Goal: Information Seeking & Learning: Learn about a topic

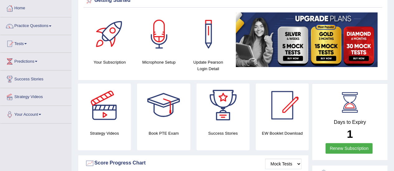
click at [40, 26] on link "Practice Questions" at bounding box center [35, 25] width 71 height 16
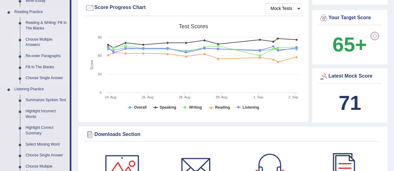
scroll to position [218, 0]
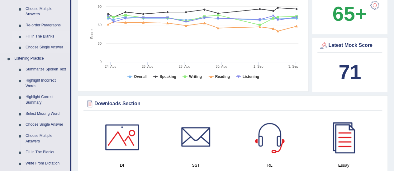
click at [45, 38] on link "Fill In The Blanks" at bounding box center [46, 36] width 47 height 11
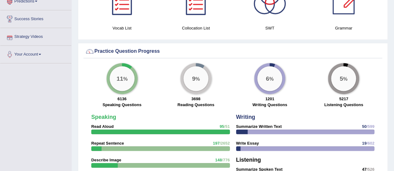
scroll to position [446, 0]
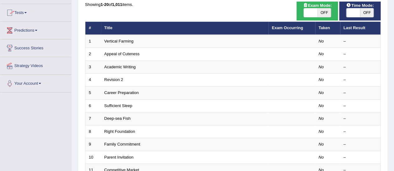
click at [368, 12] on span "OFF" at bounding box center [367, 12] width 14 height 9
checkbox input "true"
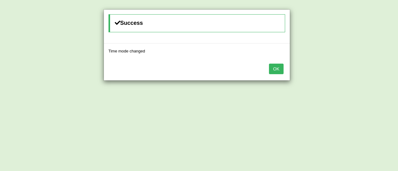
click at [282, 71] on button "OK" at bounding box center [276, 69] width 14 height 11
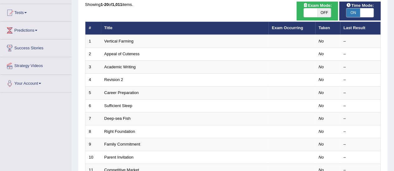
click at [327, 14] on span "OFF" at bounding box center [324, 12] width 14 height 9
checkbox input "true"
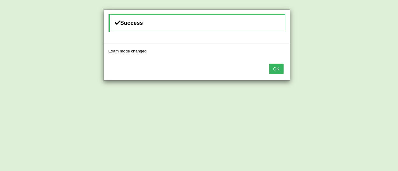
click at [277, 68] on button "OK" at bounding box center [276, 69] width 14 height 11
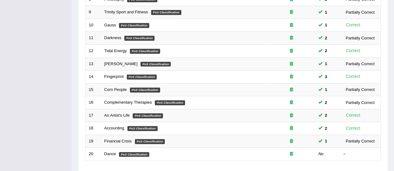
scroll to position [237, 0]
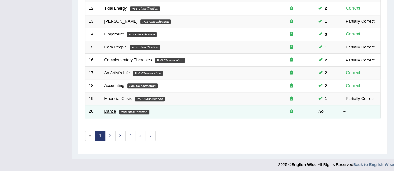
click at [113, 111] on link "Dance" at bounding box center [110, 111] width 12 height 5
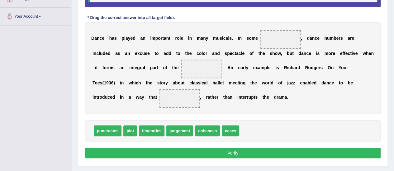
scroll to position [139, 0]
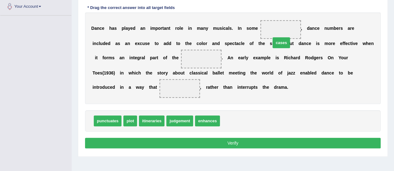
drag, startPoint x: 226, startPoint y: 121, endPoint x: 274, endPoint y: 38, distance: 96.9
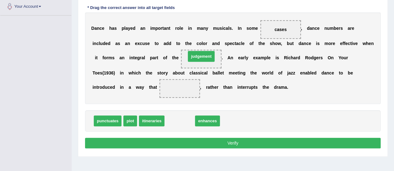
drag, startPoint x: 180, startPoint y: 120, endPoint x: 201, endPoint y: 54, distance: 69.0
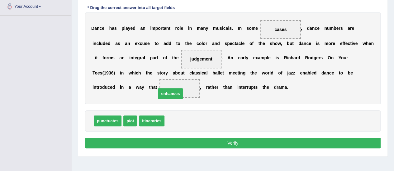
drag, startPoint x: 184, startPoint y: 122, endPoint x: 175, endPoint y: 94, distance: 28.6
click at [217, 143] on button "Verify" at bounding box center [232, 143] width 295 height 11
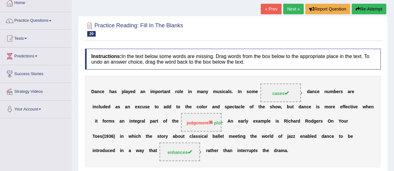
scroll to position [15, 0]
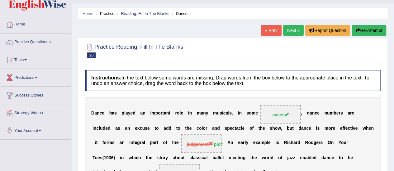
click at [292, 27] on link "Next »" at bounding box center [293, 30] width 21 height 11
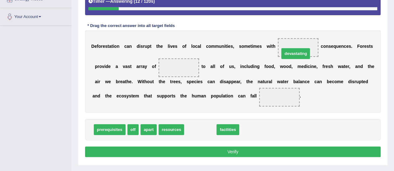
drag, startPoint x: 200, startPoint y: 129, endPoint x: 296, endPoint y: 53, distance: 121.8
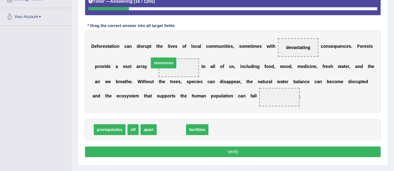
drag, startPoint x: 173, startPoint y: 129, endPoint x: 166, endPoint y: 62, distance: 67.7
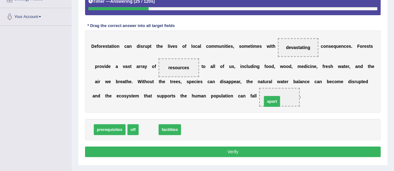
drag, startPoint x: 148, startPoint y: 129, endPoint x: 271, endPoint y: 100, distance: 126.4
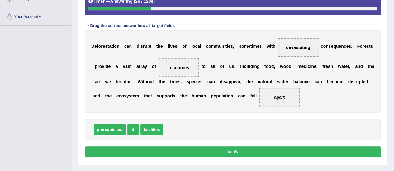
click at [240, 151] on button "Verify" at bounding box center [232, 152] width 295 height 11
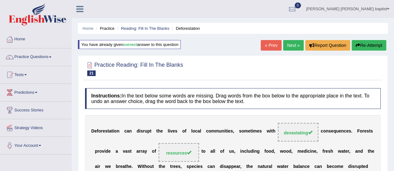
click at [287, 48] on link "Next »" at bounding box center [293, 45] width 21 height 11
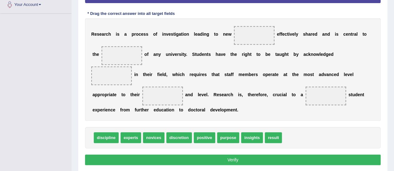
scroll to position [156, 0]
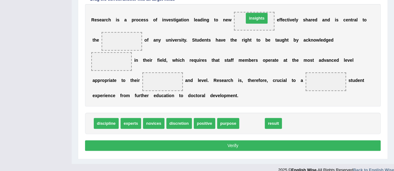
drag, startPoint x: 250, startPoint y: 121, endPoint x: 255, endPoint y: 16, distance: 105.6
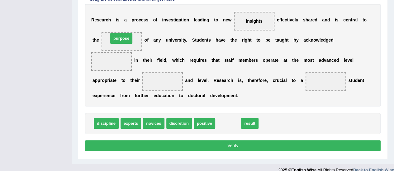
drag, startPoint x: 232, startPoint y: 124, endPoint x: 125, endPoint y: 38, distance: 136.6
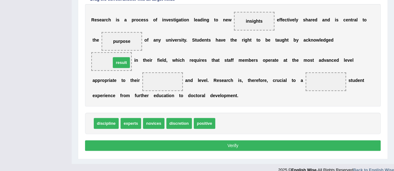
drag, startPoint x: 227, startPoint y: 123, endPoint x: 123, endPoint y: 62, distance: 120.8
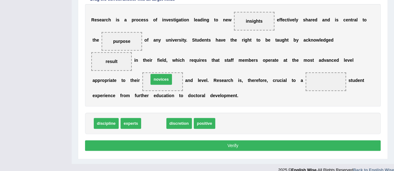
drag, startPoint x: 157, startPoint y: 124, endPoint x: 165, endPoint y: 80, distance: 44.8
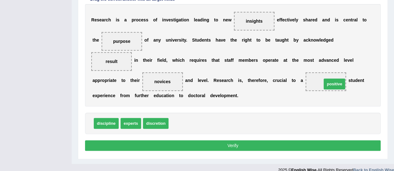
drag, startPoint x: 178, startPoint y: 121, endPoint x: 331, endPoint y: 82, distance: 158.1
click at [231, 143] on button "Verify" at bounding box center [232, 146] width 295 height 11
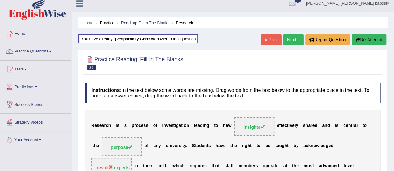
scroll to position [0, 0]
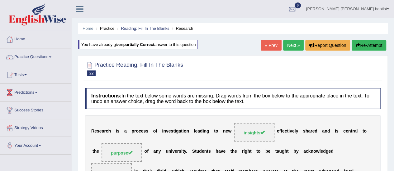
click at [362, 44] on button "Re-Attempt" at bounding box center [368, 45] width 35 height 11
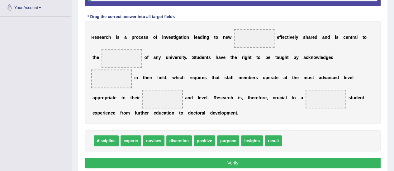
scroll to position [139, 0]
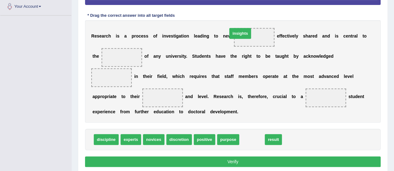
drag, startPoint x: 250, startPoint y: 137, endPoint x: 239, endPoint y: 31, distance: 107.1
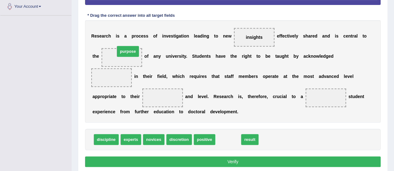
drag, startPoint x: 229, startPoint y: 139, endPoint x: 129, endPoint y: 51, distance: 133.6
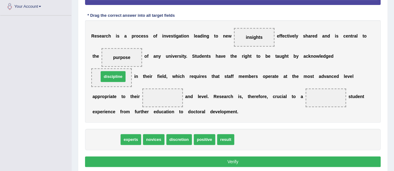
drag, startPoint x: 105, startPoint y: 140, endPoint x: 111, endPoint y: 76, distance: 63.8
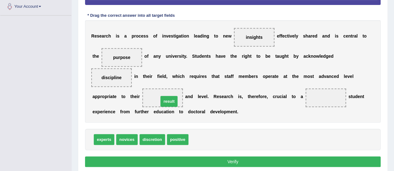
drag, startPoint x: 205, startPoint y: 138, endPoint x: 175, endPoint y: 99, distance: 49.3
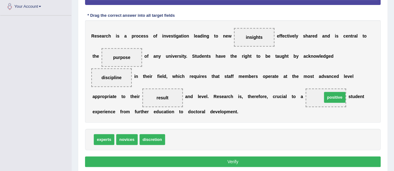
drag, startPoint x: 179, startPoint y: 136, endPoint x: 336, endPoint y: 94, distance: 162.4
click at [235, 163] on button "Verify" at bounding box center [232, 162] width 295 height 11
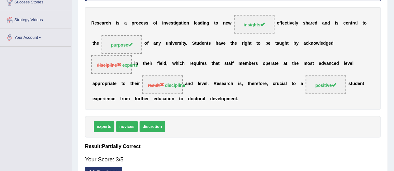
scroll to position [15, 0]
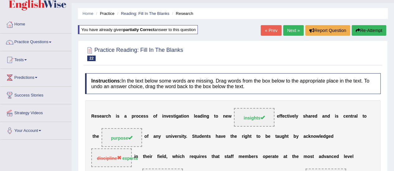
click at [292, 31] on link "Next »" at bounding box center [293, 30] width 21 height 11
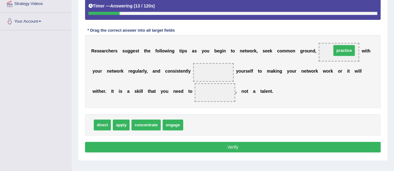
drag, startPoint x: 193, startPoint y: 124, endPoint x: 341, endPoint y: 50, distance: 165.9
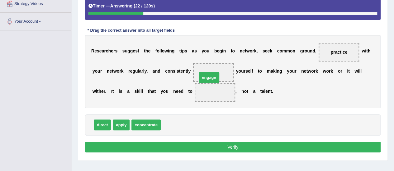
drag, startPoint x: 168, startPoint y: 125, endPoint x: 204, endPoint y: 77, distance: 59.7
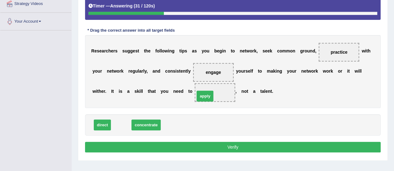
drag, startPoint x: 118, startPoint y: 126, endPoint x: 202, endPoint y: 97, distance: 88.9
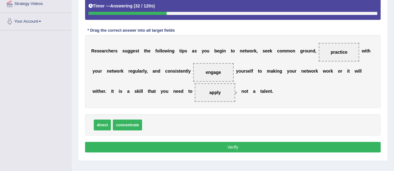
click at [201, 143] on button "Verify" at bounding box center [232, 147] width 295 height 11
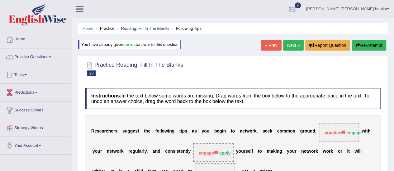
click at [370, 40] on button "Re-Attempt" at bounding box center [368, 45] width 35 height 11
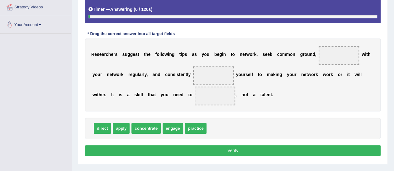
scroll to position [124, 0]
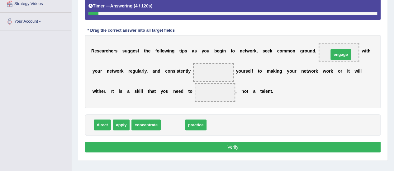
drag, startPoint x: 168, startPoint y: 124, endPoint x: 336, endPoint y: 53, distance: 182.0
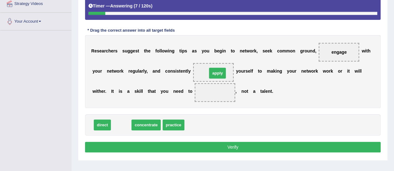
drag, startPoint x: 122, startPoint y: 124, endPoint x: 218, endPoint y: 72, distance: 109.3
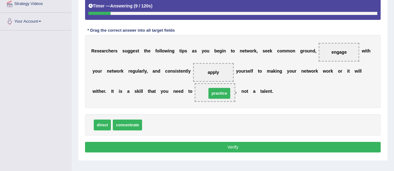
drag, startPoint x: 158, startPoint y: 127, endPoint x: 223, endPoint y: 95, distance: 71.8
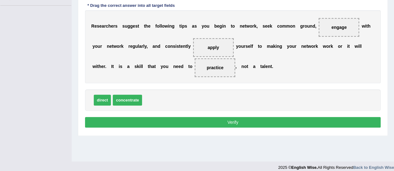
scroll to position [155, 0]
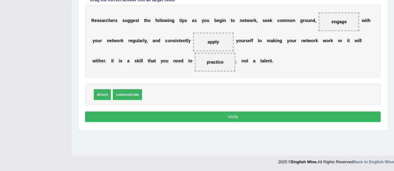
click at [232, 113] on button "Verify" at bounding box center [232, 117] width 295 height 11
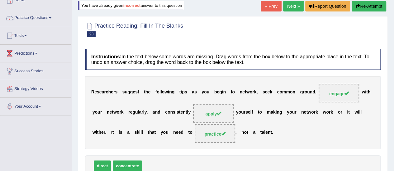
scroll to position [18, 0]
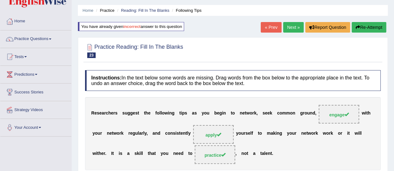
click at [293, 25] on link "Next »" at bounding box center [293, 27] width 21 height 11
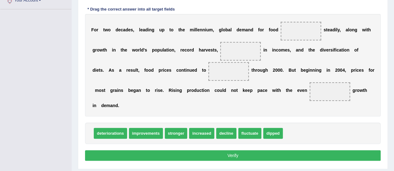
scroll to position [156, 0]
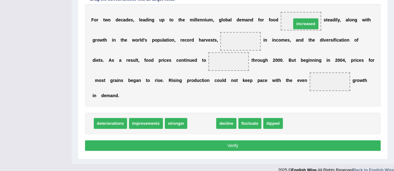
drag, startPoint x: 207, startPoint y: 124, endPoint x: 311, endPoint y: 25, distance: 144.1
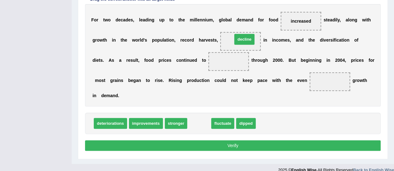
drag, startPoint x: 192, startPoint y: 124, endPoint x: 236, endPoint y: 40, distance: 94.8
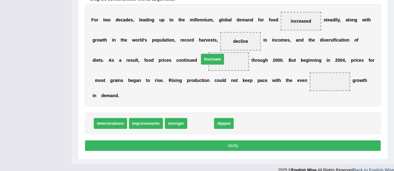
drag, startPoint x: 204, startPoint y: 124, endPoint x: 216, endPoint y: 60, distance: 65.5
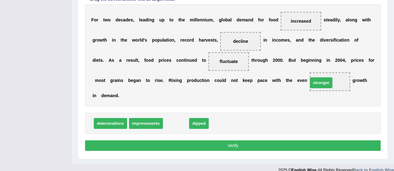
drag, startPoint x: 174, startPoint y: 124, endPoint x: 320, endPoint y: 86, distance: 150.3
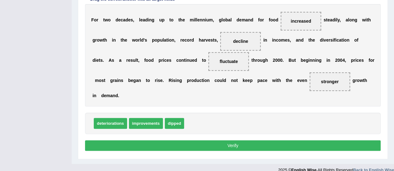
click at [237, 145] on button "Verify" at bounding box center [232, 146] width 295 height 11
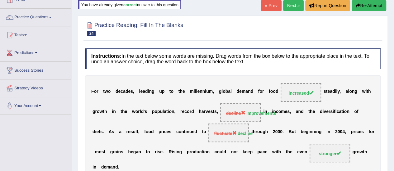
scroll to position [18, 0]
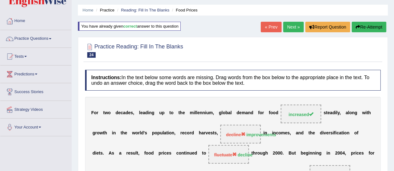
click at [372, 26] on button "Re-Attempt" at bounding box center [368, 27] width 35 height 11
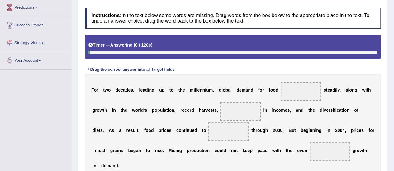
scroll to position [143, 0]
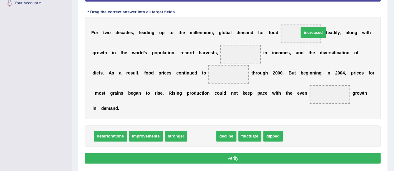
drag, startPoint x: 204, startPoint y: 134, endPoint x: 316, endPoint y: 30, distance: 152.6
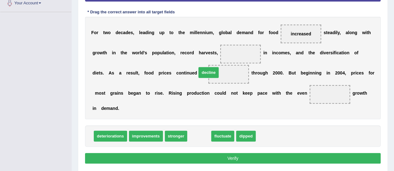
drag, startPoint x: 198, startPoint y: 135, endPoint x: 208, endPoint y: 71, distance: 64.2
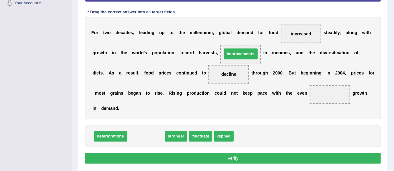
drag, startPoint x: 147, startPoint y: 136, endPoint x: 241, endPoint y: 53, distance: 125.7
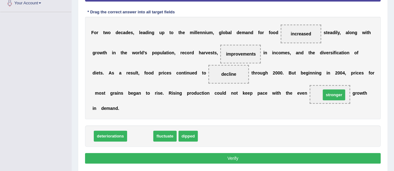
drag, startPoint x: 140, startPoint y: 138, endPoint x: 334, endPoint y: 96, distance: 198.0
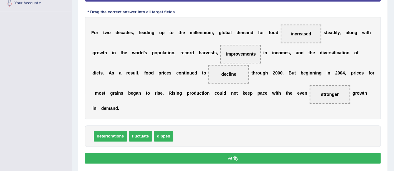
click at [227, 157] on button "Verify" at bounding box center [232, 158] width 295 height 11
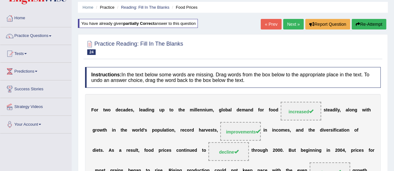
scroll to position [0, 0]
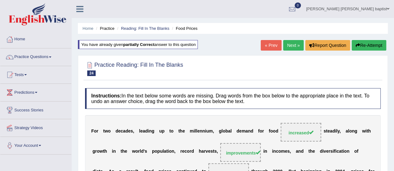
click at [291, 43] on link "Next »" at bounding box center [293, 45] width 21 height 11
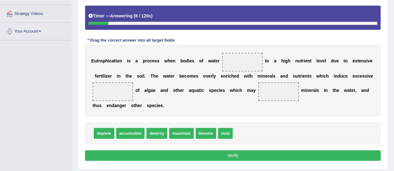
scroll to position [124, 0]
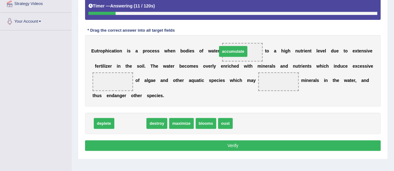
drag, startPoint x: 131, startPoint y: 125, endPoint x: 237, endPoint y: 54, distance: 128.3
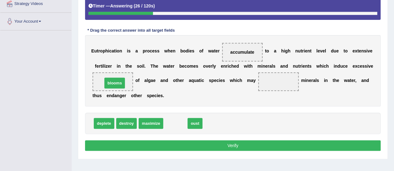
drag, startPoint x: 173, startPoint y: 124, endPoint x: 113, endPoint y: 83, distance: 72.9
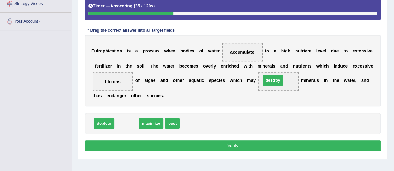
drag, startPoint x: 124, startPoint y: 123, endPoint x: 270, endPoint y: 80, distance: 152.5
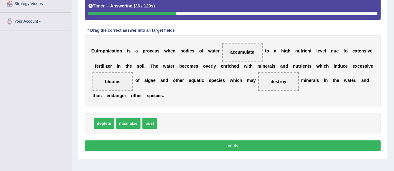
click at [214, 144] on button "Verify" at bounding box center [232, 146] width 295 height 11
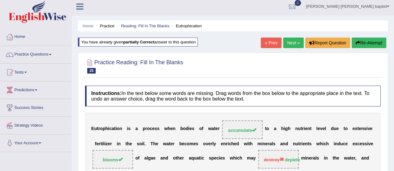
scroll to position [0, 0]
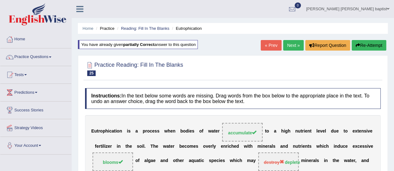
click at [369, 43] on button "Re-Attempt" at bounding box center [368, 45] width 35 height 11
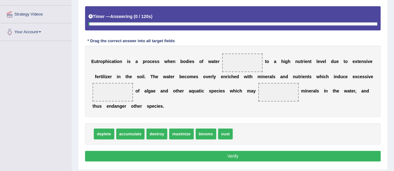
scroll to position [124, 0]
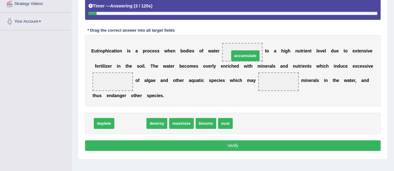
drag, startPoint x: 124, startPoint y: 123, endPoint x: 239, endPoint y: 55, distance: 133.4
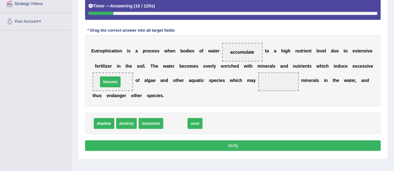
drag, startPoint x: 176, startPoint y: 121, endPoint x: 111, endPoint y: 79, distance: 77.3
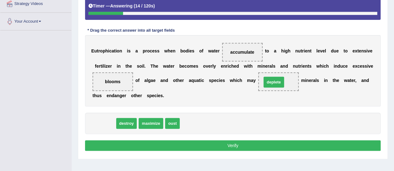
drag, startPoint x: 106, startPoint y: 123, endPoint x: 276, endPoint y: 81, distance: 174.6
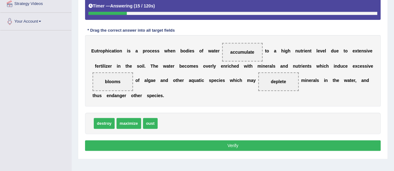
click at [235, 145] on button "Verify" at bounding box center [232, 146] width 295 height 11
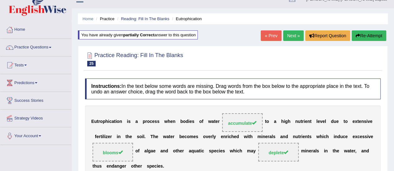
scroll to position [0, 0]
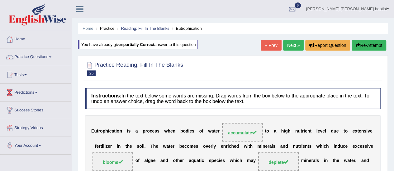
click at [292, 48] on link "Next »" at bounding box center [293, 45] width 21 height 11
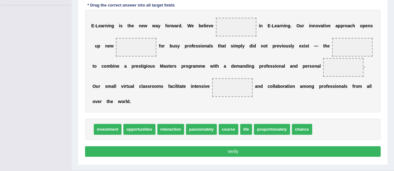
scroll to position [156, 0]
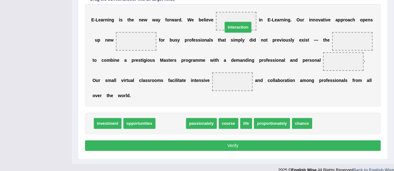
drag, startPoint x: 177, startPoint y: 124, endPoint x: 244, endPoint y: 27, distance: 117.6
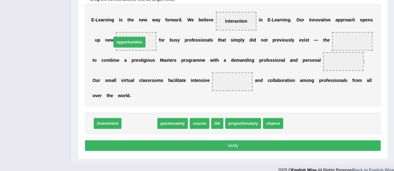
drag, startPoint x: 137, startPoint y: 124, endPoint x: 127, endPoint y: 43, distance: 82.1
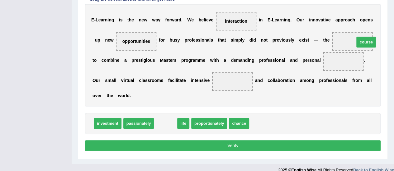
drag, startPoint x: 167, startPoint y: 124, endPoint x: 367, endPoint y: 42, distance: 216.3
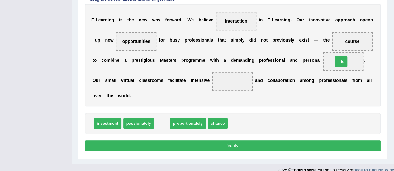
drag, startPoint x: 161, startPoint y: 122, endPoint x: 341, endPoint y: 60, distance: 189.6
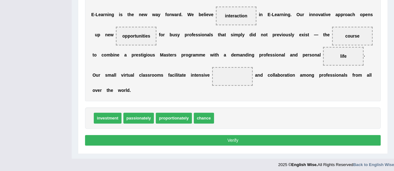
scroll to position [162, 0]
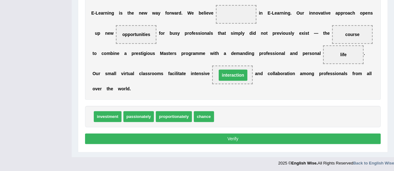
drag, startPoint x: 238, startPoint y: 15, endPoint x: 234, endPoint y: 73, distance: 58.0
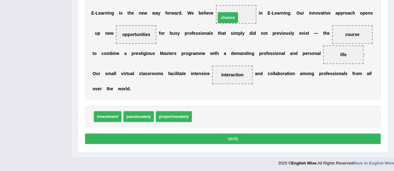
drag, startPoint x: 203, startPoint y: 115, endPoint x: 230, endPoint y: 14, distance: 104.9
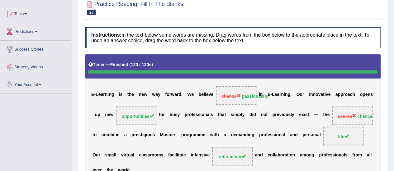
scroll to position [18, 0]
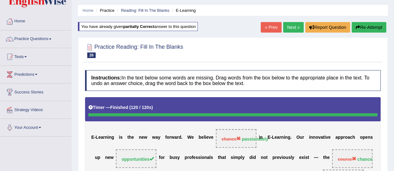
click at [366, 30] on button "Re-Attempt" at bounding box center [368, 27] width 35 height 11
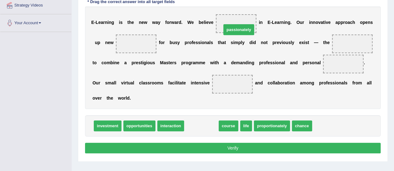
drag, startPoint x: 199, startPoint y: 128, endPoint x: 236, endPoint y: 30, distance: 104.6
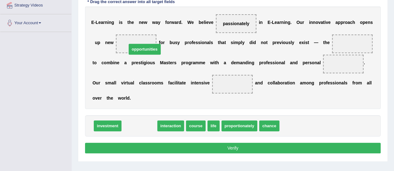
drag, startPoint x: 141, startPoint y: 124, endPoint x: 147, endPoint y: 47, distance: 77.4
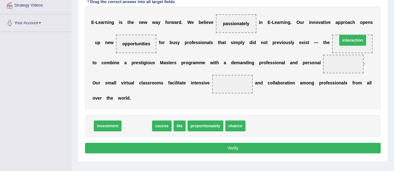
drag, startPoint x: 141, startPoint y: 125, endPoint x: 357, endPoint y: 40, distance: 232.1
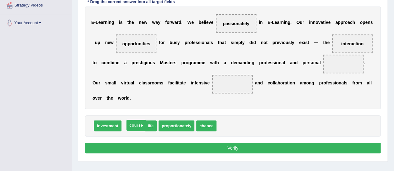
drag, startPoint x: 131, startPoint y: 126, endPoint x: 134, endPoint y: 126, distance: 3.1
drag, startPoint x: 130, startPoint y: 125, endPoint x: 347, endPoint y: 65, distance: 225.1
drag, startPoint x: 227, startPoint y: 91, endPoint x: 198, endPoint y: 114, distance: 36.9
click at [216, 99] on div "E - L e a r n i n g i s t h e n e w w a y f o r w a r d . W e b e l i e v e pas…" at bounding box center [232, 58] width 295 height 103
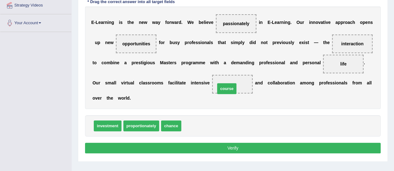
drag, startPoint x: 192, startPoint y: 127, endPoint x: 226, endPoint y: 89, distance: 50.4
click at [232, 146] on button "Verify" at bounding box center [232, 148] width 295 height 11
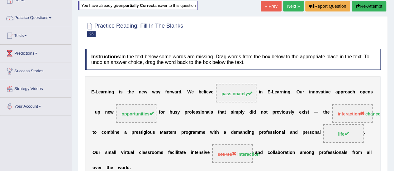
scroll to position [30, 0]
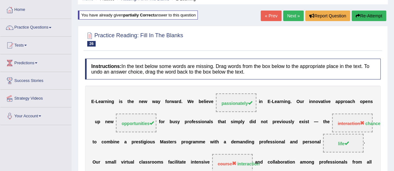
click at [364, 16] on button "Re-Attempt" at bounding box center [368, 16] width 35 height 11
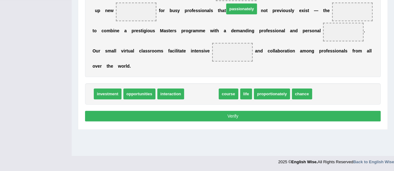
drag, startPoint x: 202, startPoint y: 93, endPoint x: 252, endPoint y: 10, distance: 97.1
click at [252, 10] on span "passionately" at bounding box center [241, 8] width 31 height 11
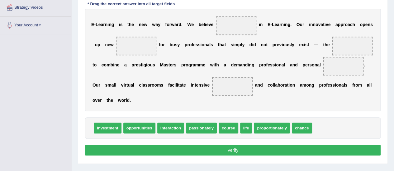
scroll to position [93, 0]
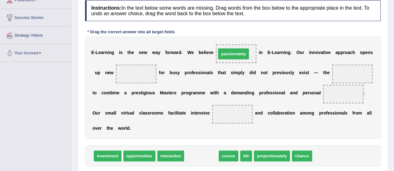
drag, startPoint x: 199, startPoint y: 158, endPoint x: 232, endPoint y: 55, distance: 107.4
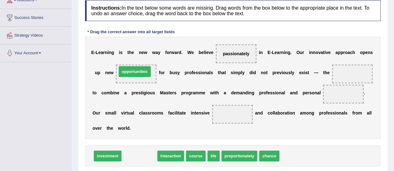
drag, startPoint x: 143, startPoint y: 154, endPoint x: 138, endPoint y: 69, distance: 84.8
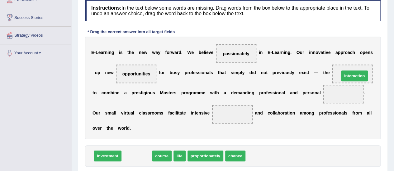
drag, startPoint x: 139, startPoint y: 155, endPoint x: 357, endPoint y: 74, distance: 232.0
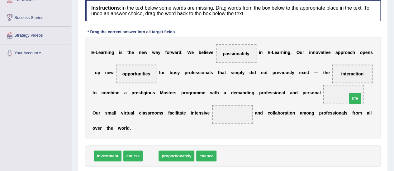
drag, startPoint x: 151, startPoint y: 158, endPoint x: 355, endPoint y: 101, distance: 212.2
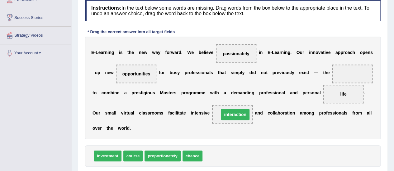
drag, startPoint x: 345, startPoint y: 72, endPoint x: 228, endPoint y: 113, distance: 123.9
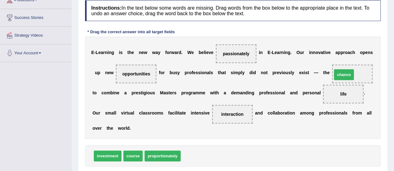
drag, startPoint x: 191, startPoint y: 157, endPoint x: 342, endPoint y: 75, distance: 171.8
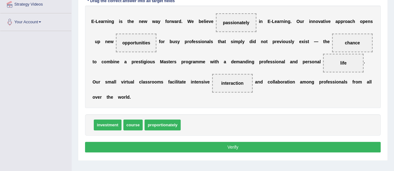
click at [236, 149] on button "Verify" at bounding box center [232, 147] width 295 height 11
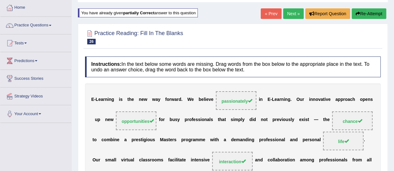
scroll to position [30, 0]
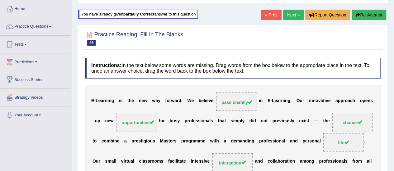
click at [292, 16] on link "Next »" at bounding box center [293, 15] width 21 height 11
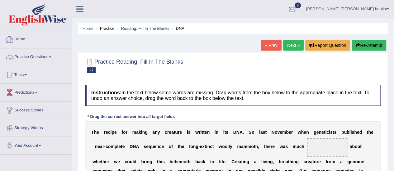
click at [52, 52] on link "Practice Questions" at bounding box center [35, 57] width 71 height 16
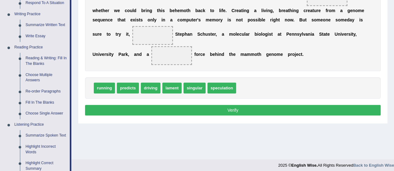
scroll to position [187, 0]
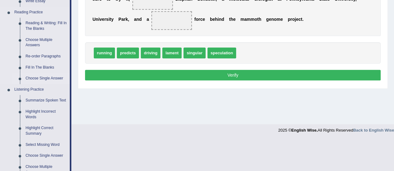
click at [44, 78] on link "Choose Single Answer" at bounding box center [46, 78] width 47 height 11
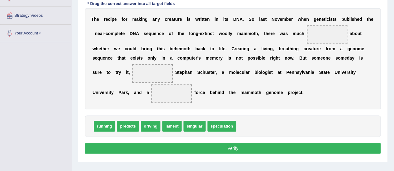
scroll to position [125, 0]
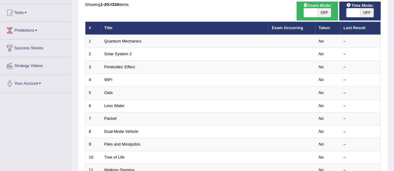
click at [366, 10] on span "OFF" at bounding box center [367, 12] width 14 height 9
checkbox input "true"
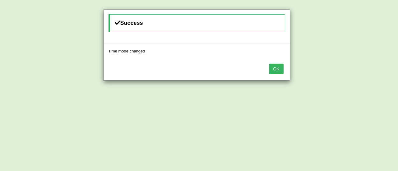
click at [279, 64] on button "OK" at bounding box center [276, 69] width 14 height 11
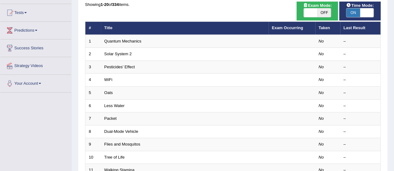
click at [325, 16] on span "OFF" at bounding box center [324, 12] width 14 height 9
checkbox input "true"
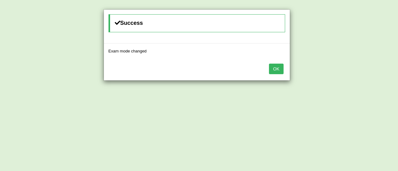
click at [271, 64] on button "OK" at bounding box center [276, 69] width 14 height 11
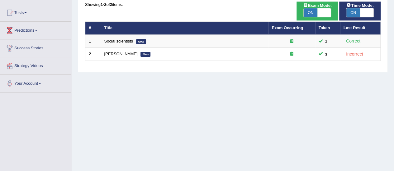
click at [311, 10] on span "ON" at bounding box center [310, 12] width 14 height 9
checkbox input "false"
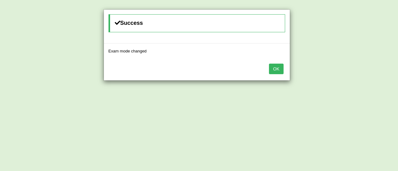
click at [273, 68] on button "OK" at bounding box center [276, 69] width 14 height 11
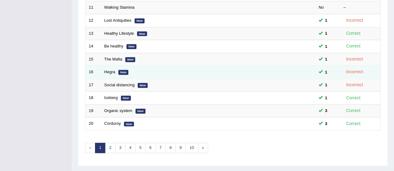
scroll to position [237, 0]
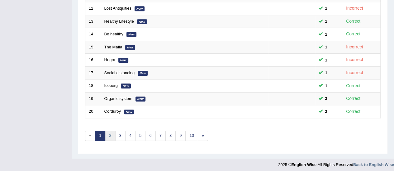
click at [109, 131] on link "2" at bounding box center [110, 136] width 10 height 10
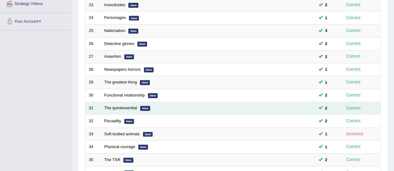
scroll to position [218, 0]
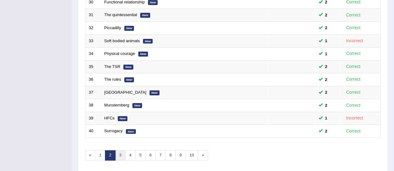
click at [122, 153] on link "3" at bounding box center [120, 156] width 10 height 10
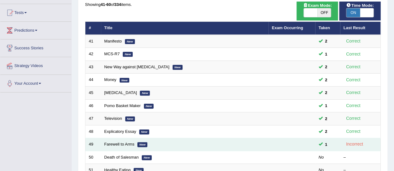
scroll to position [124, 0]
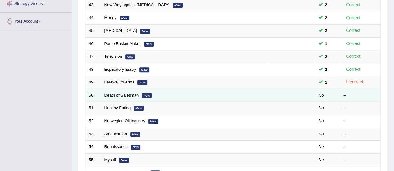
click at [121, 95] on link "Death of Salesman" at bounding box center [121, 95] width 35 height 5
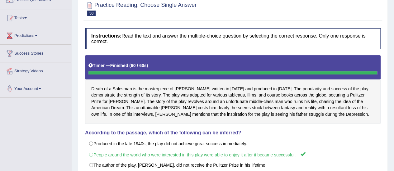
scroll to position [30, 0]
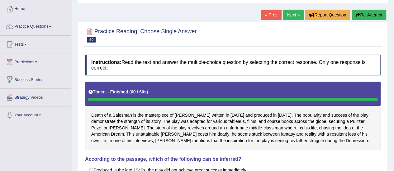
click at [287, 10] on link "Next »" at bounding box center [293, 15] width 21 height 11
